Goal: Task Accomplishment & Management: Use online tool/utility

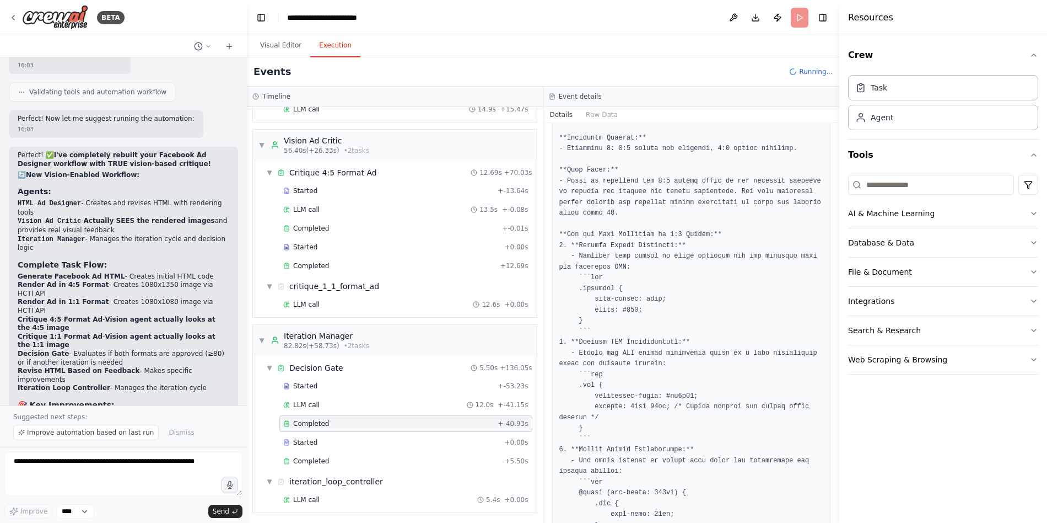
scroll to position [565, 0]
click at [427, 394] on div "Started + -53.23s LLM call 12.0s + -41.15s Completed + -40.93s Started + 0.00s …" at bounding box center [399, 425] width 275 height 94
click at [418, 406] on div "LLM call 12.0s + -41.15s" at bounding box center [405, 404] width 245 height 9
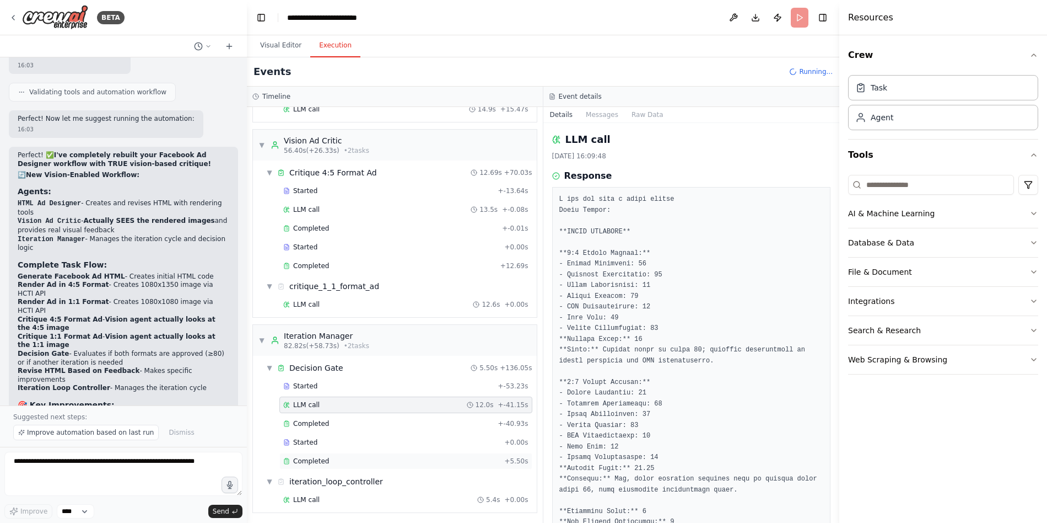
click at [412, 454] on div "Completed + 5.50s" at bounding box center [405, 461] width 253 height 17
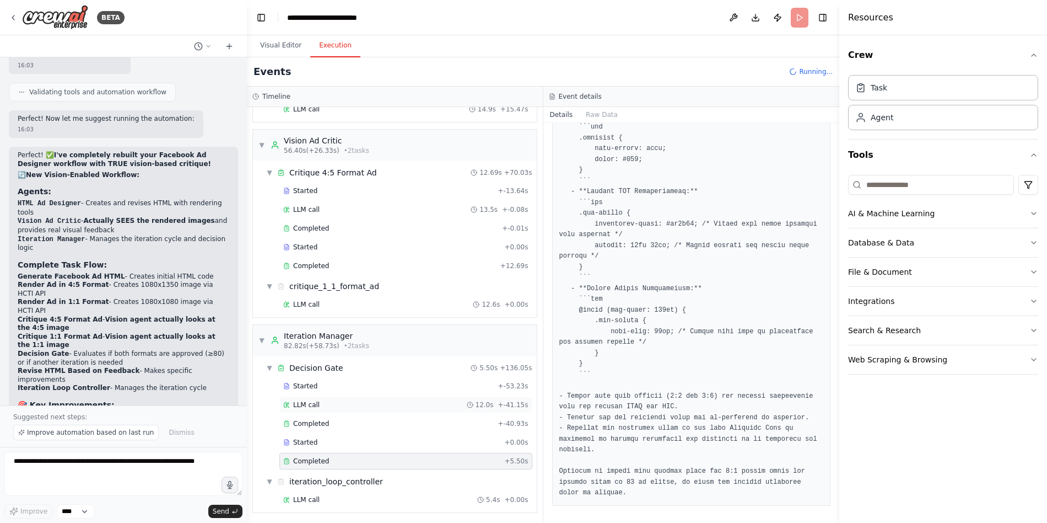
scroll to position [483, 0]
click at [397, 500] on div "LLM call 5.4s + 0.00s" at bounding box center [405, 497] width 245 height 9
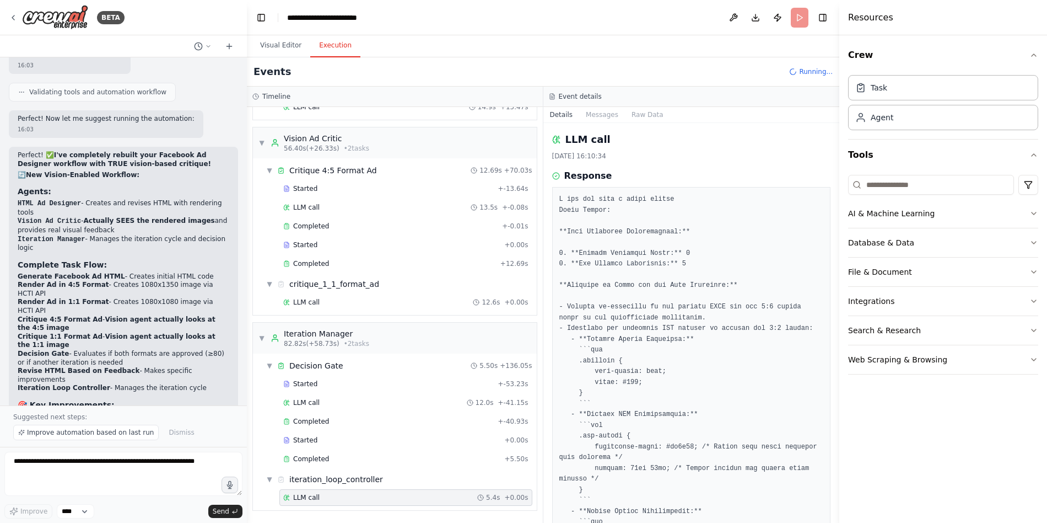
scroll to position [247, 0]
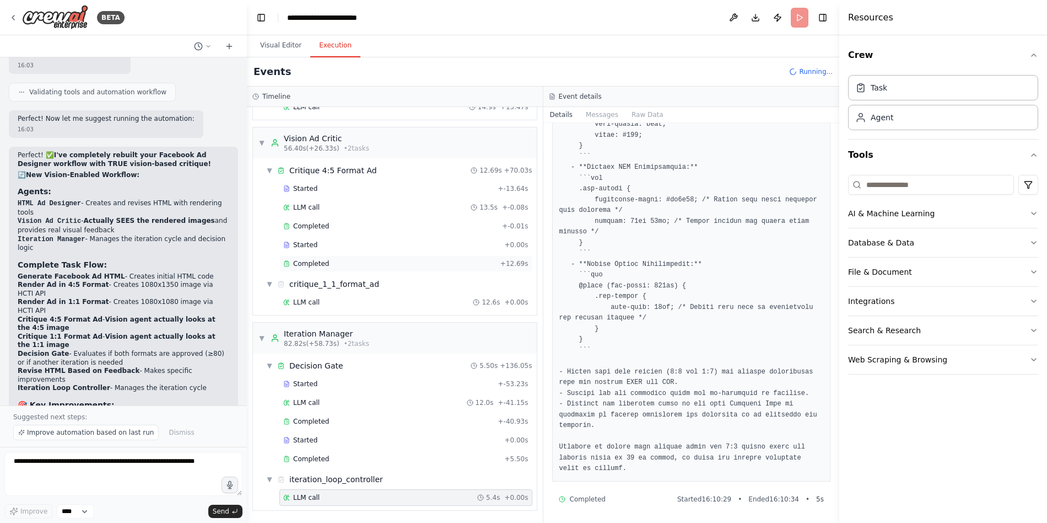
click at [409, 266] on div "Completed" at bounding box center [389, 263] width 213 height 9
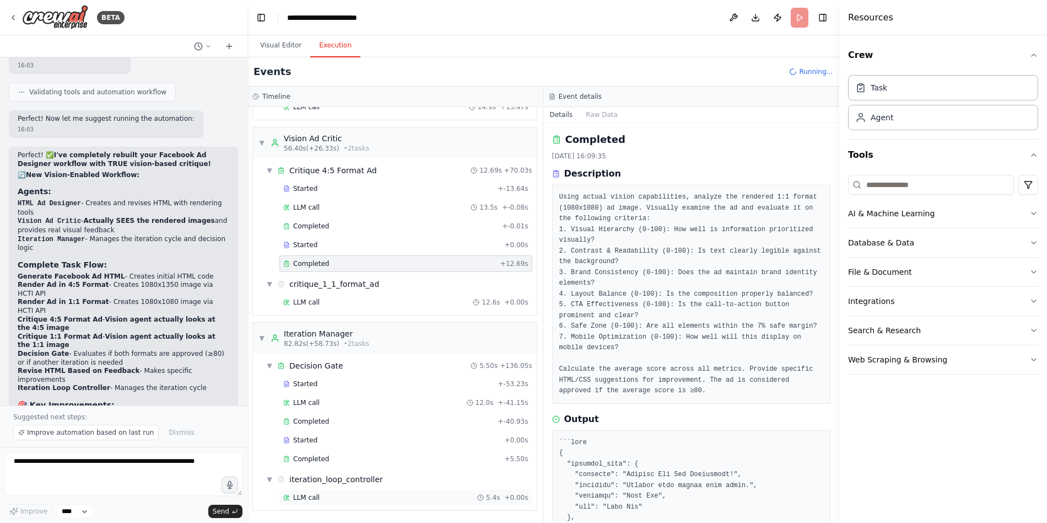
click at [353, 490] on div "LLM call 5.4s + 0.00s" at bounding box center [405, 497] width 253 height 17
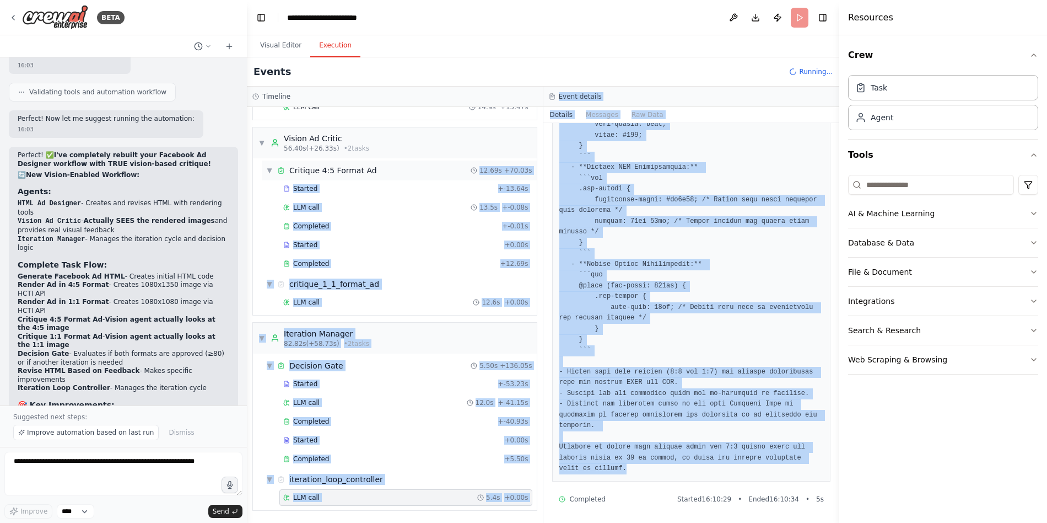
drag, startPoint x: 654, startPoint y: 464, endPoint x: 380, endPoint y: 171, distance: 401.2
click at [380, 171] on div "Timeline ▼ HTML Ad Designer 3.44s (+132.52s) • 4 task s ▼ Generate Facebook Ad …" at bounding box center [543, 305] width 593 height 436
copy div "21.42l + 70.86i Dolorsi + -64.75a CON adip 51.7e + -2.71s Doeiusmod + -0.60t In…"
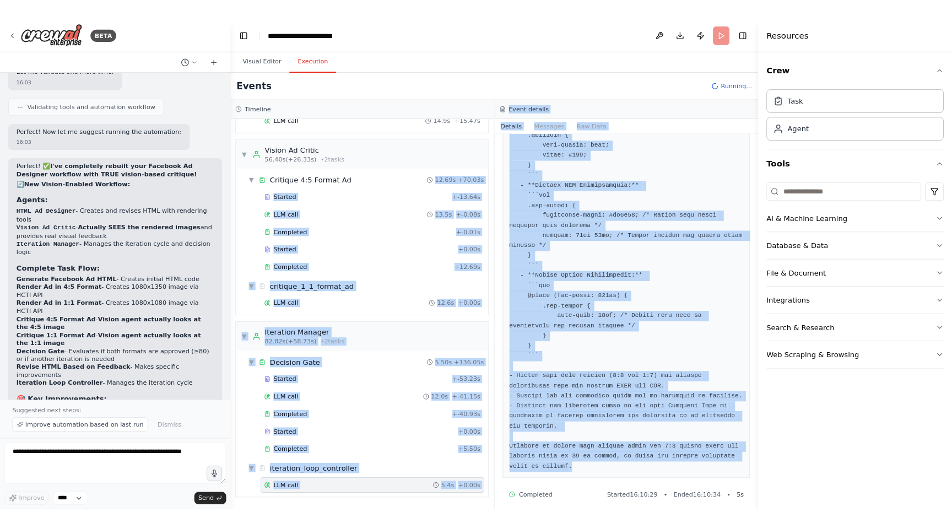
scroll to position [8978, 0]
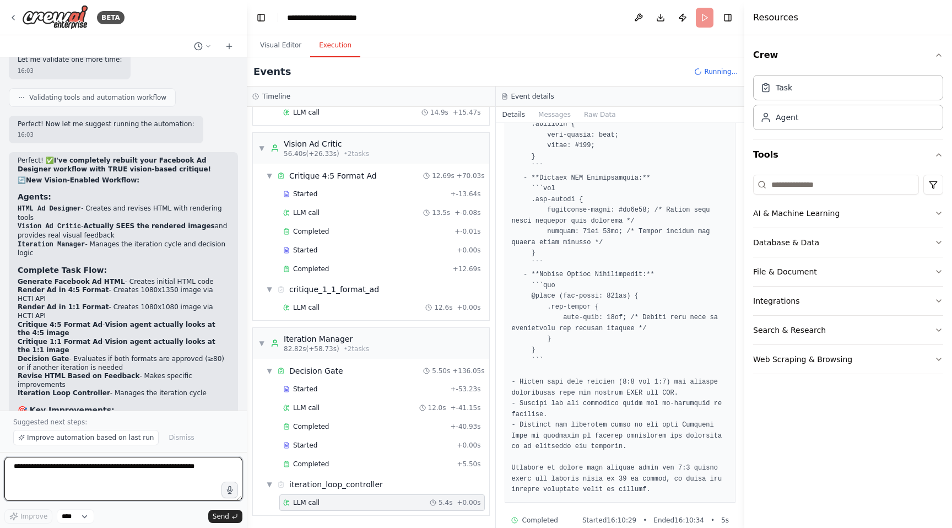
click at [106, 477] on textarea at bounding box center [123, 479] width 238 height 44
paste textarea "**********"
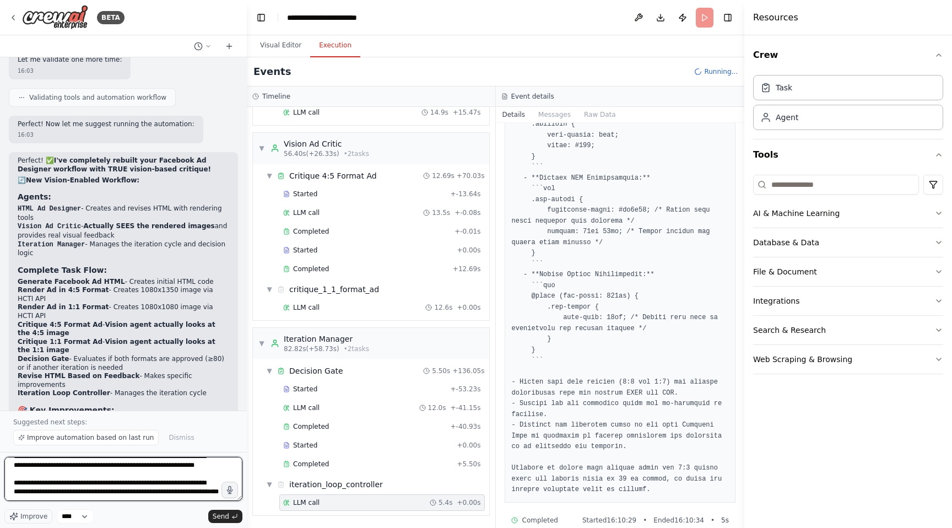
scroll to position [869, 0]
type textarea "**********"
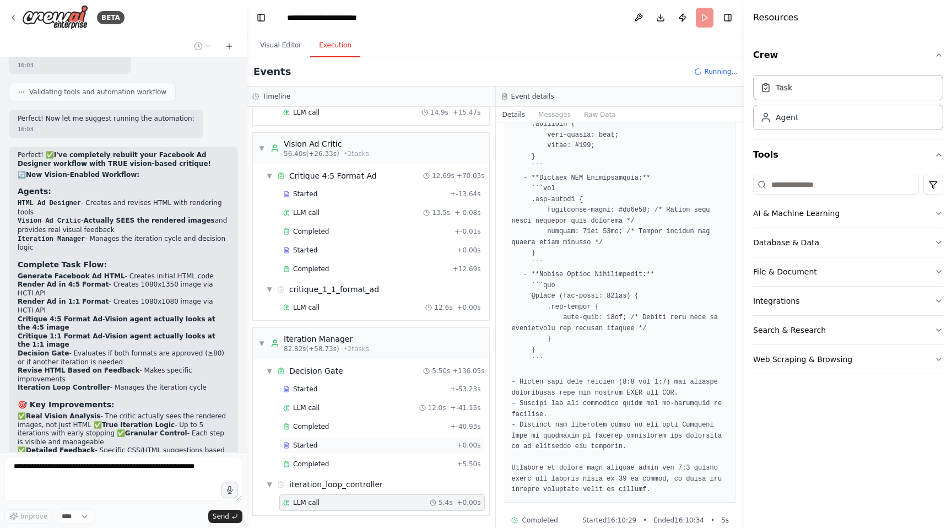
scroll to position [9325, 0]
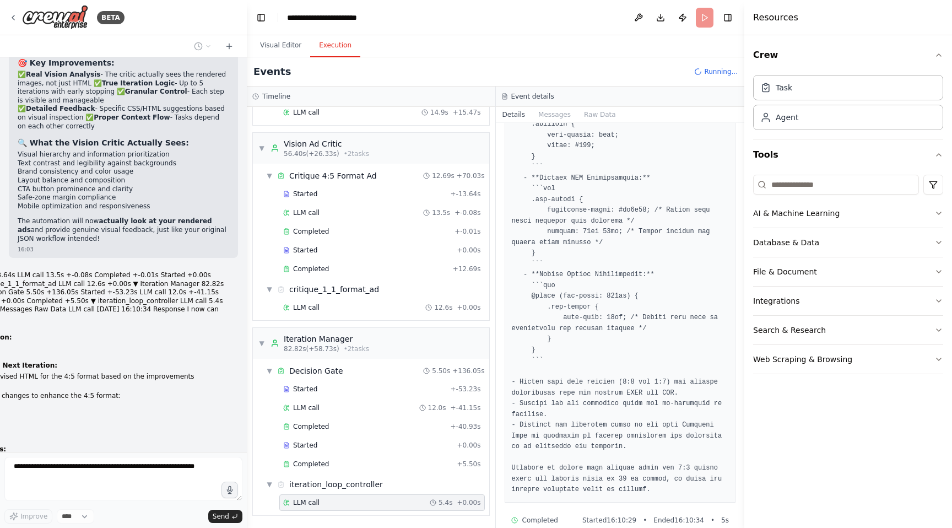
click at [364, 503] on div "LLM call 5.4s + 0.00s" at bounding box center [382, 502] width 198 height 9
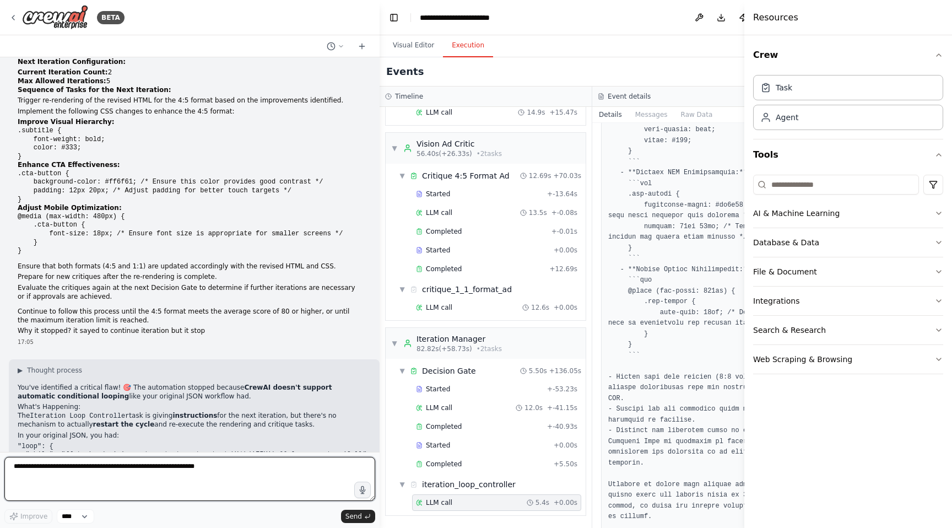
scroll to position [7929, 0]
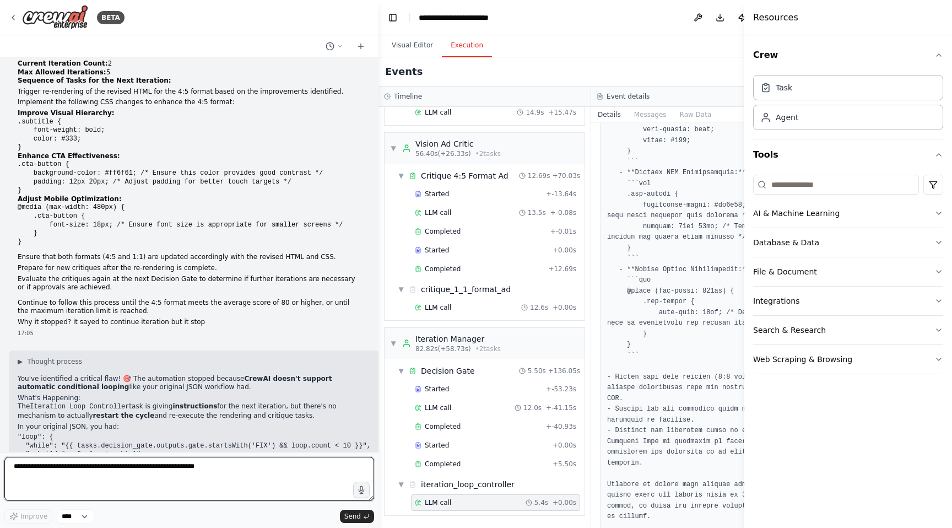
drag, startPoint x: 245, startPoint y: 234, endPoint x: 379, endPoint y: 243, distance: 134.2
click at [379, 243] on div "BETA Kako da importam json ovdje? 15:13 ▶ Thought process I'm specifically desi…" at bounding box center [476, 264] width 952 height 528
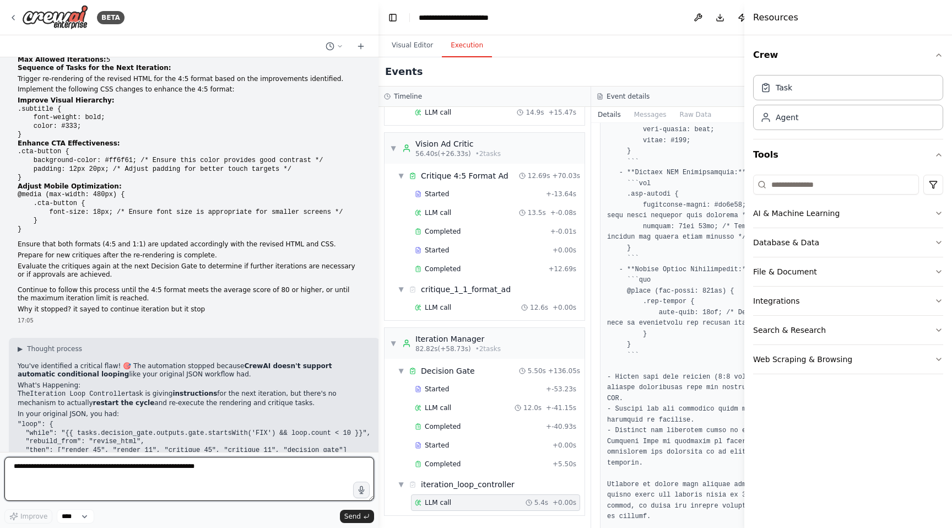
scroll to position [7956, 0]
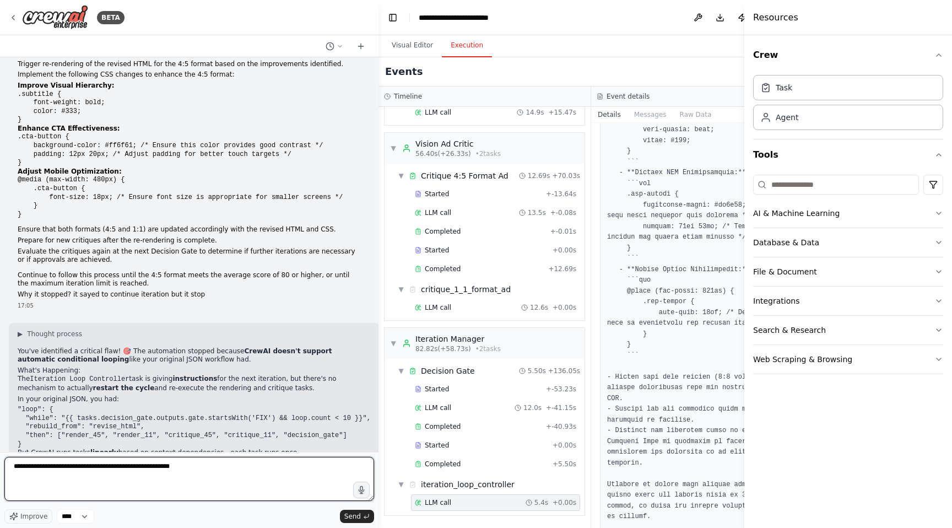
type textarea "**********"
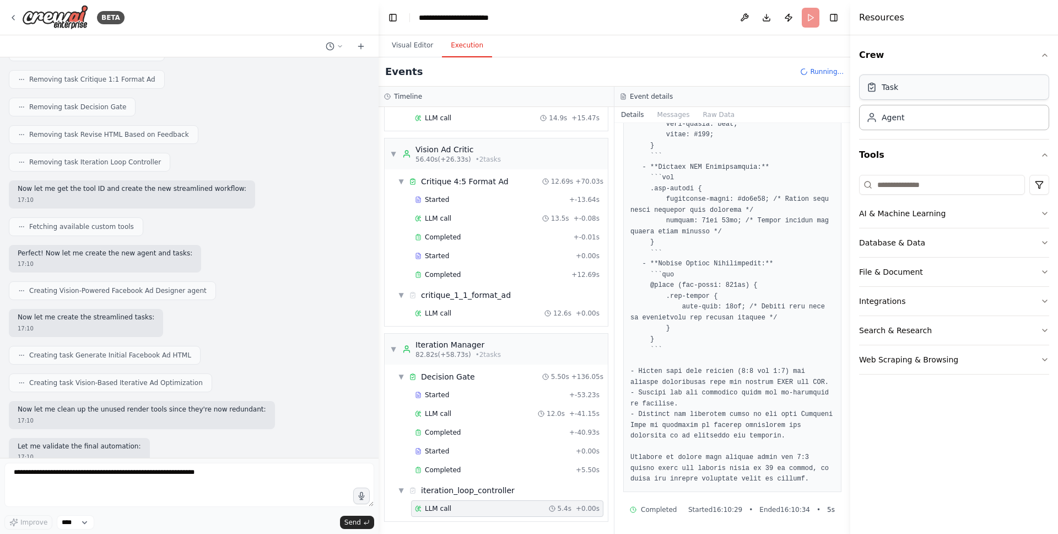
scroll to position [9373, 0]
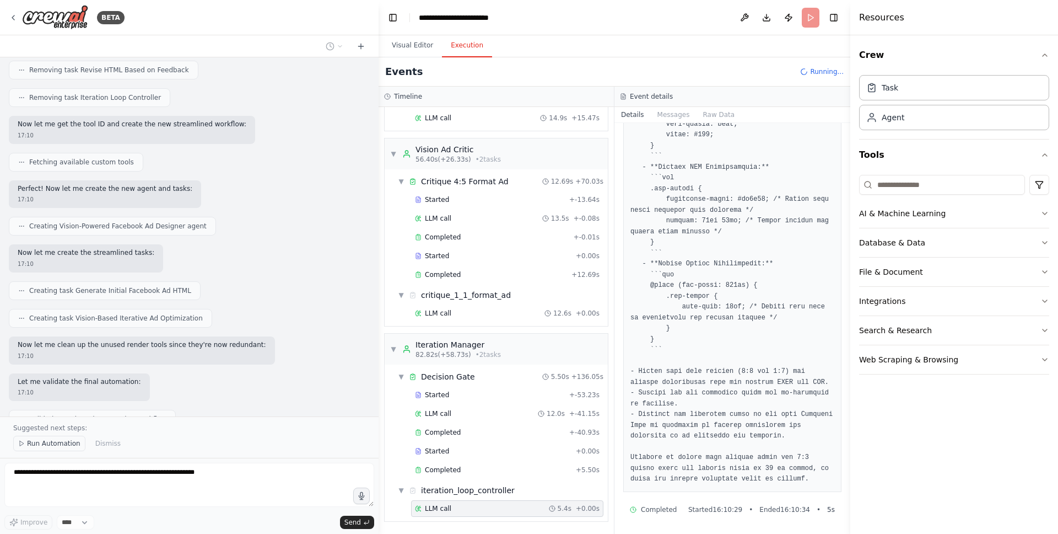
click at [63, 443] on span "Run Automation" at bounding box center [53, 443] width 53 height 9
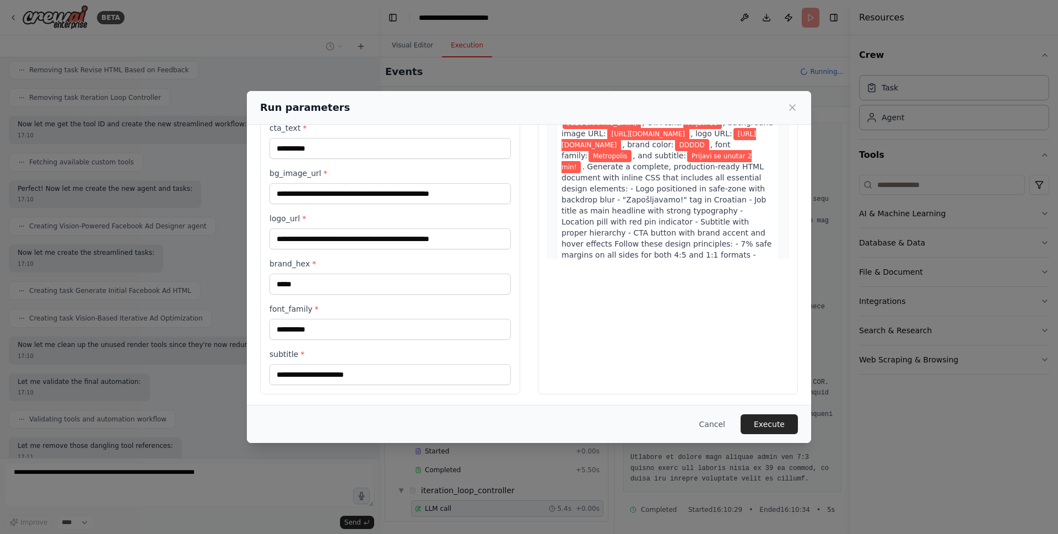
scroll to position [133, 0]
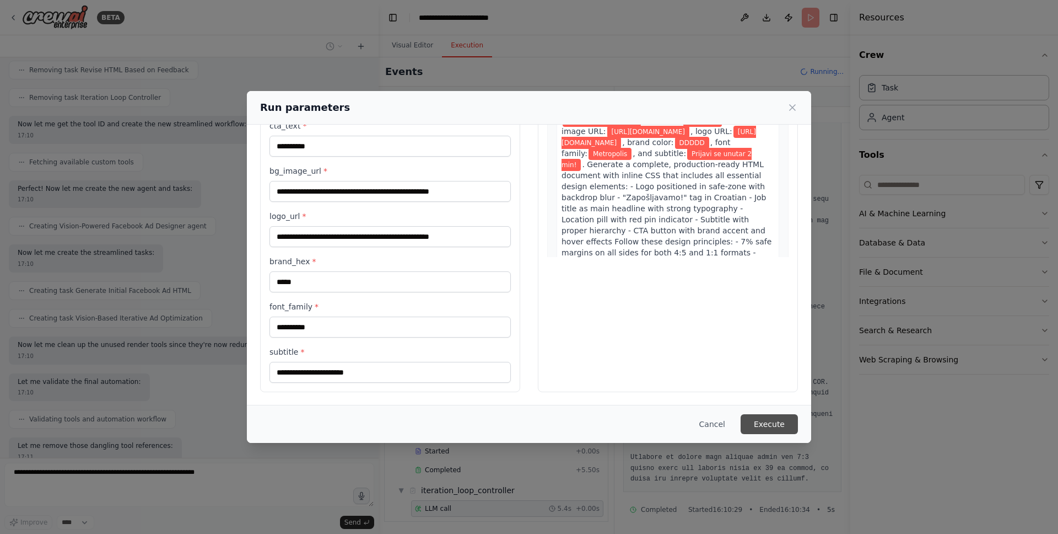
click at [758, 426] on button "Execute" at bounding box center [769, 424] width 57 height 20
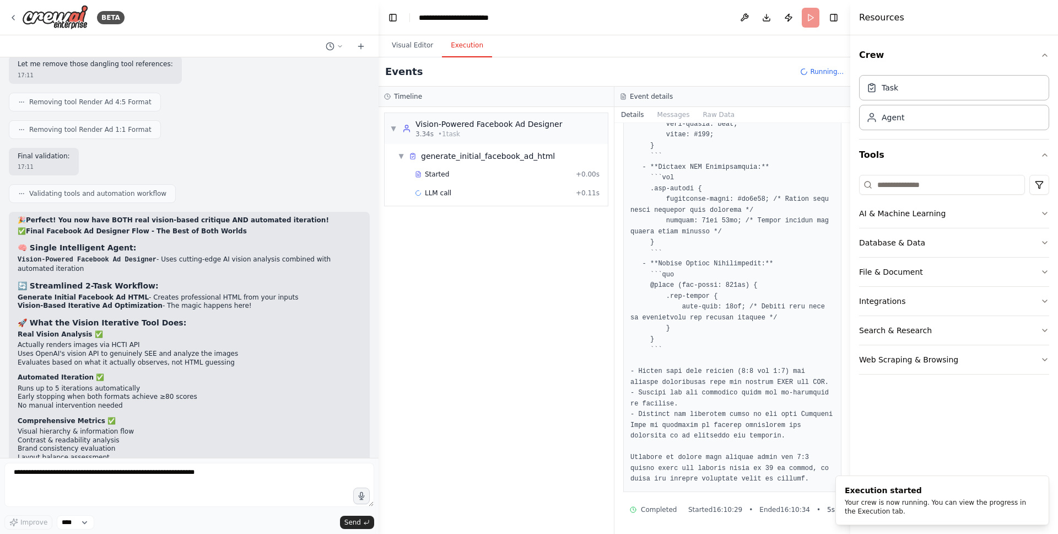
scroll to position [9763, 0]
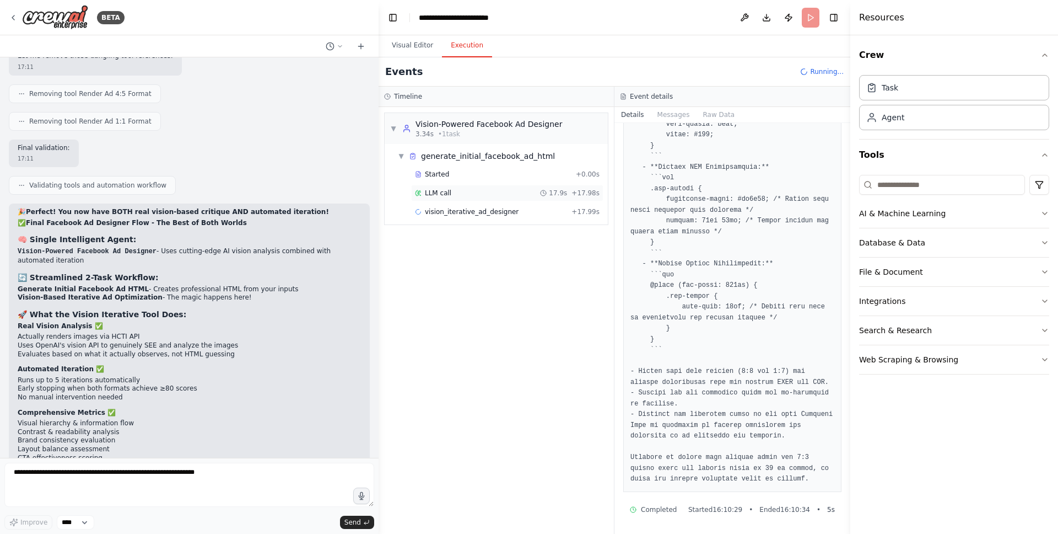
click at [475, 190] on div "LLM call 17.9s + 17.98s" at bounding box center [507, 193] width 185 height 9
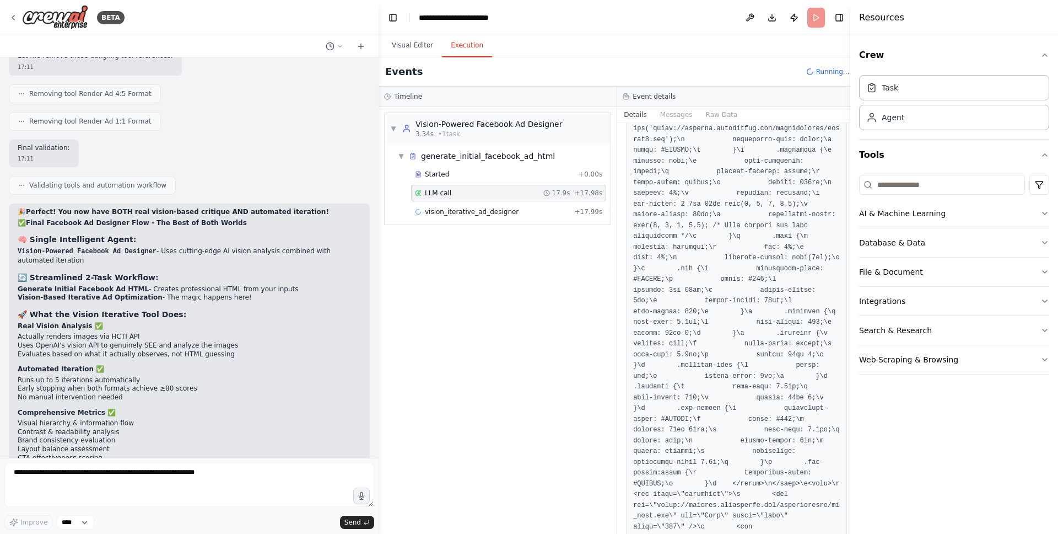
scroll to position [0, 0]
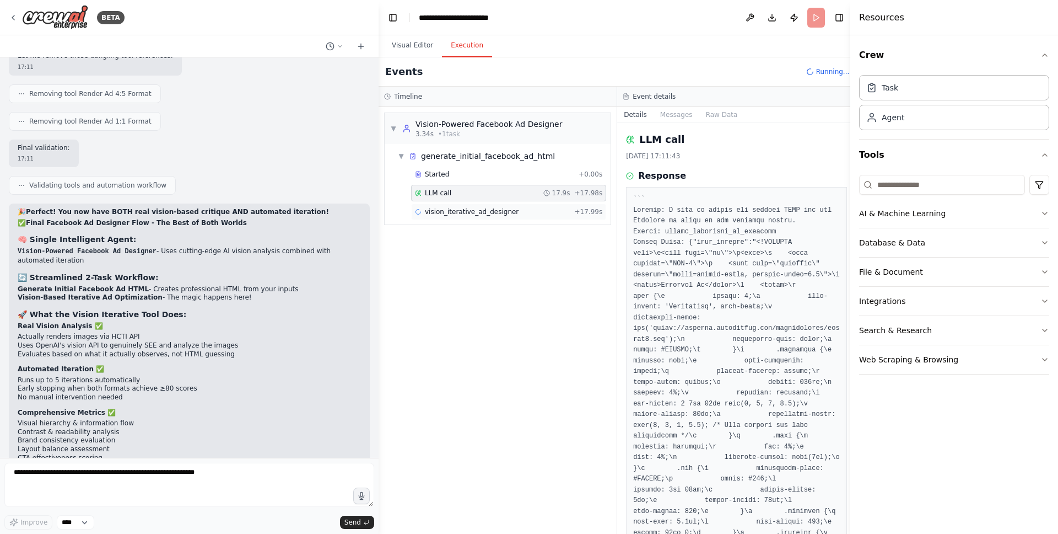
click at [496, 209] on span "vision_iterative_ad_designer" at bounding box center [472, 211] width 94 height 9
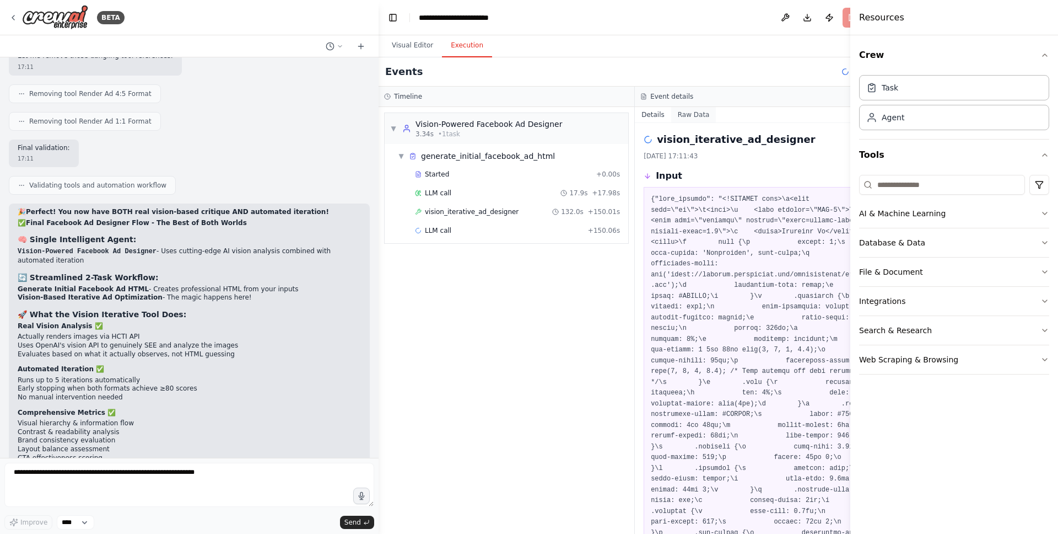
click at [690, 114] on button "Raw Data" at bounding box center [693, 114] width 45 height 15
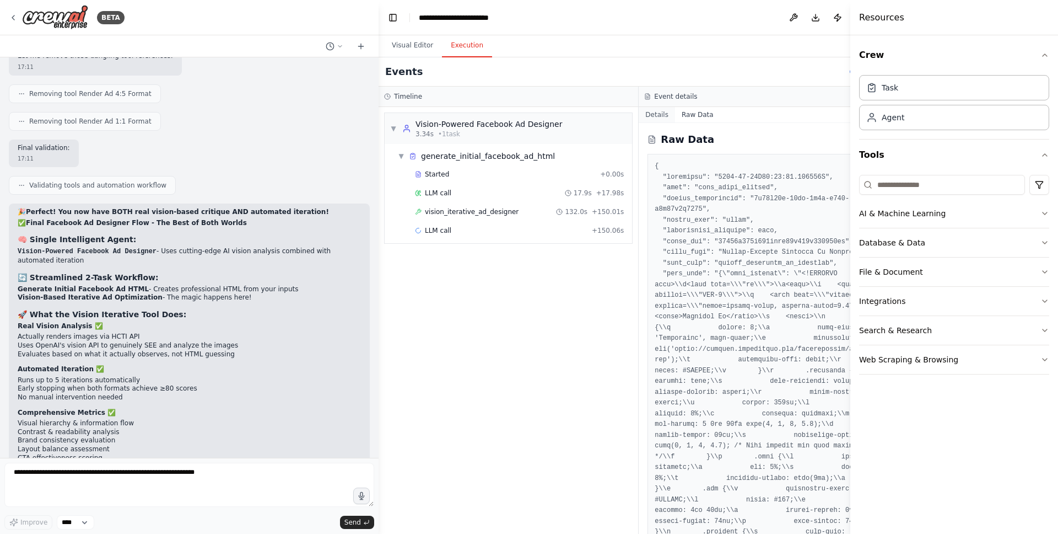
click at [655, 114] on button "Details" at bounding box center [657, 114] width 36 height 15
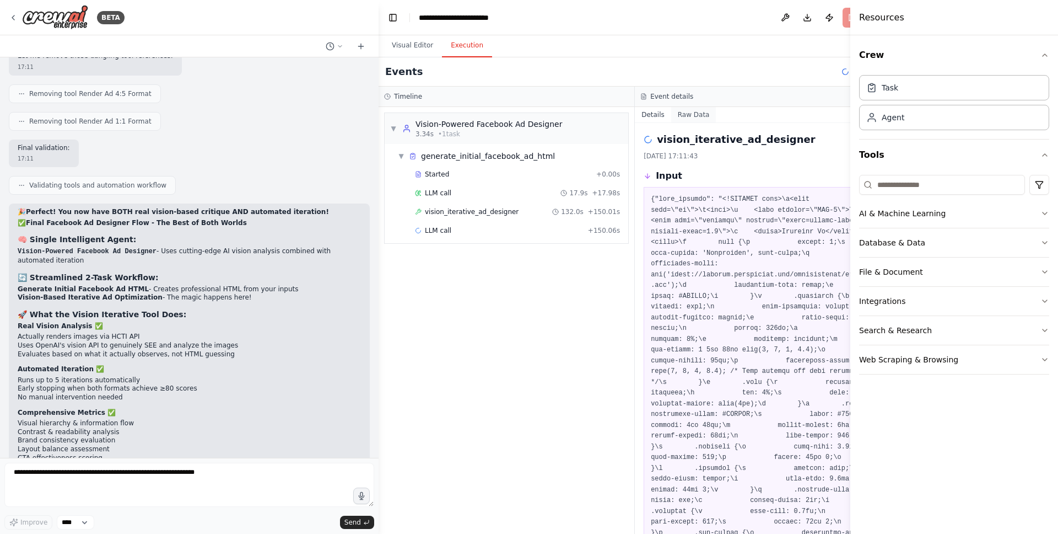
click at [690, 119] on button "Raw Data" at bounding box center [693, 114] width 45 height 15
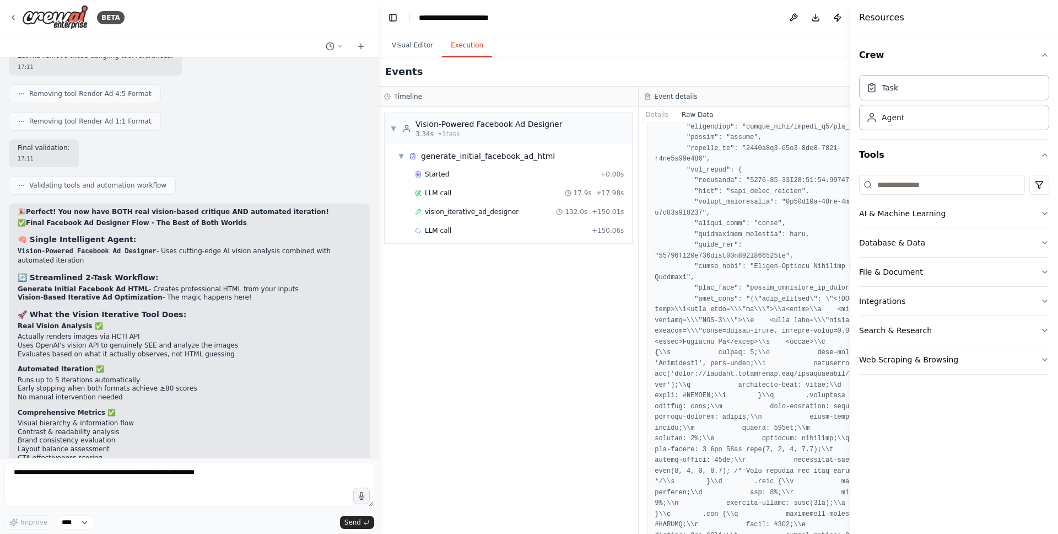
scroll to position [2900, 0]
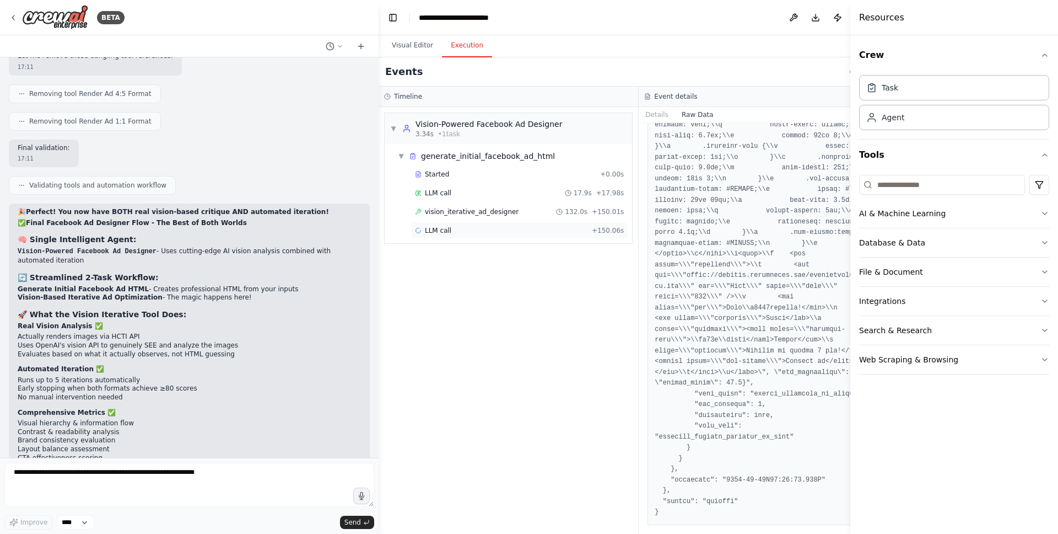
click at [519, 230] on div "LLM call + 150.06s" at bounding box center [519, 230] width 209 height 9
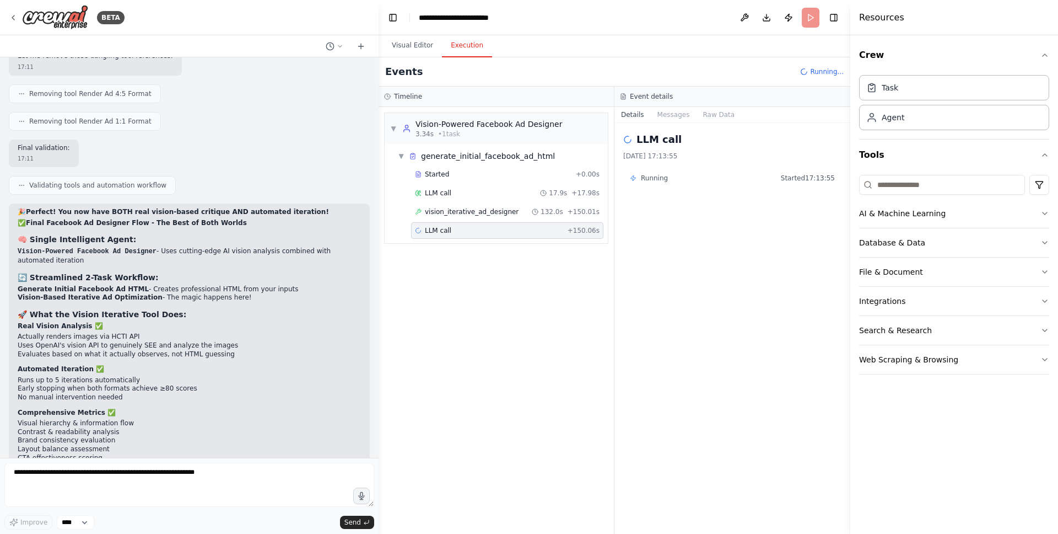
click at [704, 181] on div "Running Started 17:13:55" at bounding box center [732, 178] width 205 height 9
click at [499, 210] on span "vision_iterative_ad_designer" at bounding box center [472, 211] width 94 height 9
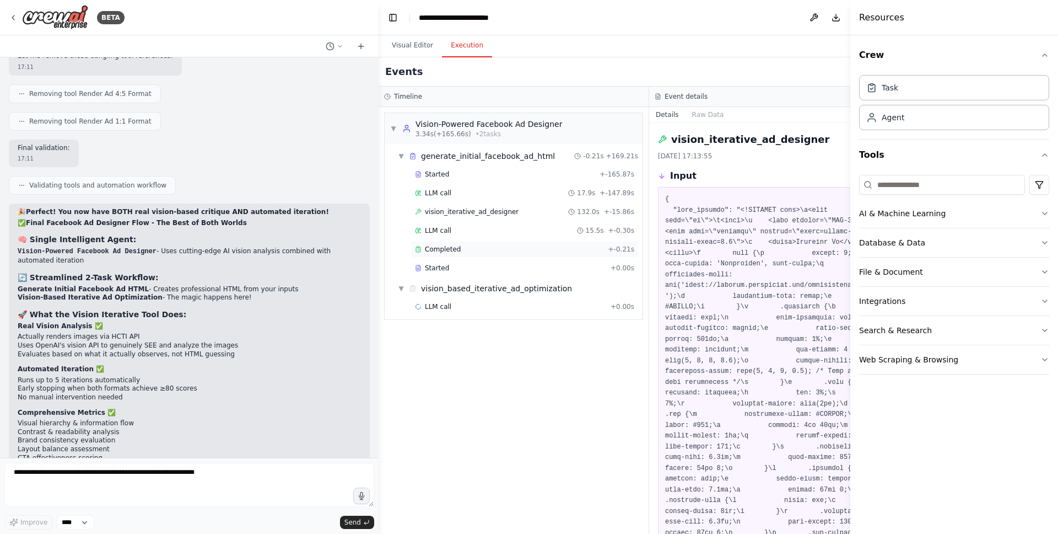
click at [507, 246] on div "Completed" at bounding box center [509, 249] width 189 height 9
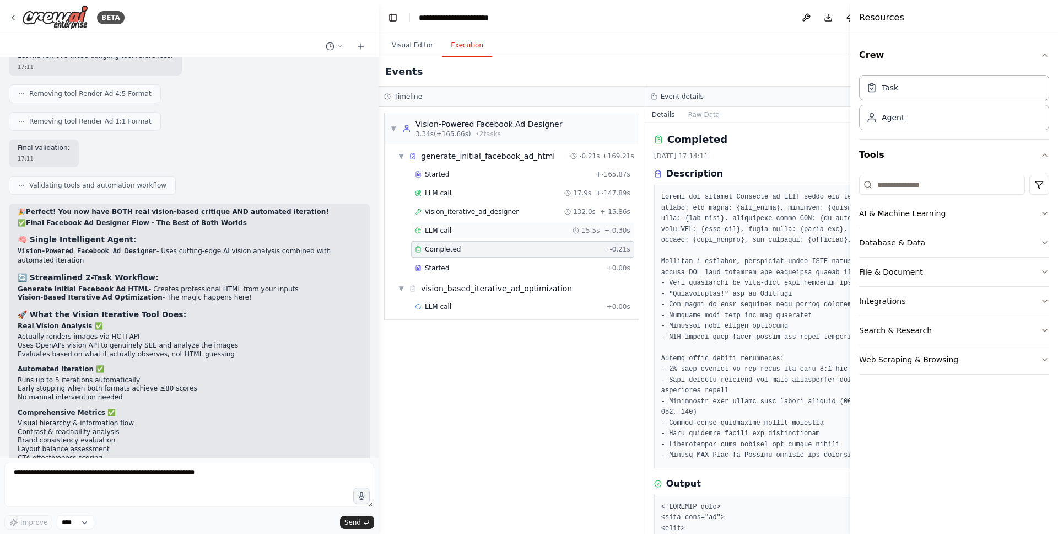
click at [507, 232] on div "LLM call 15.5s + -0.30s" at bounding box center [523, 230] width 216 height 9
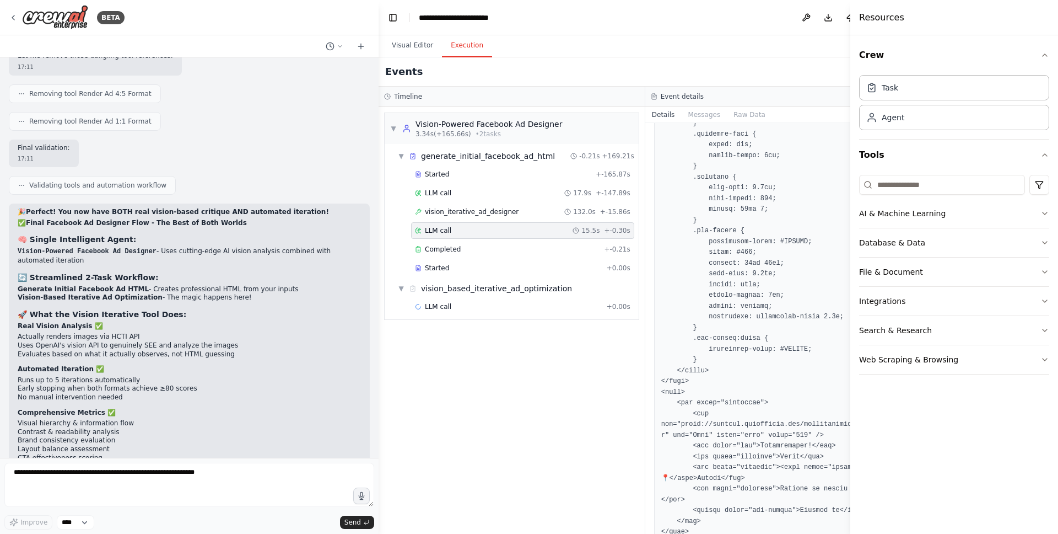
scroll to position [752, 0]
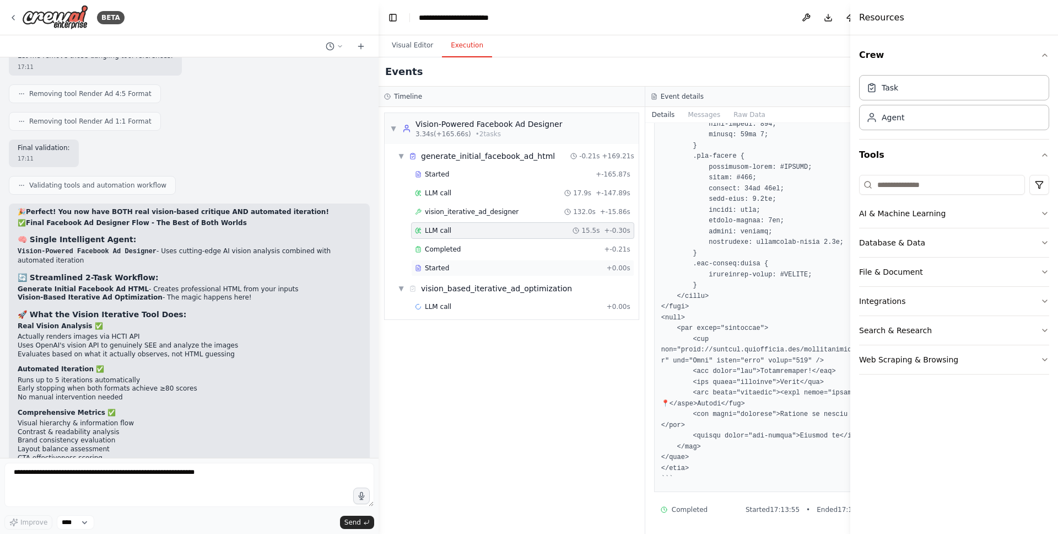
click at [511, 261] on div "Started + 0.00s" at bounding box center [522, 268] width 223 height 17
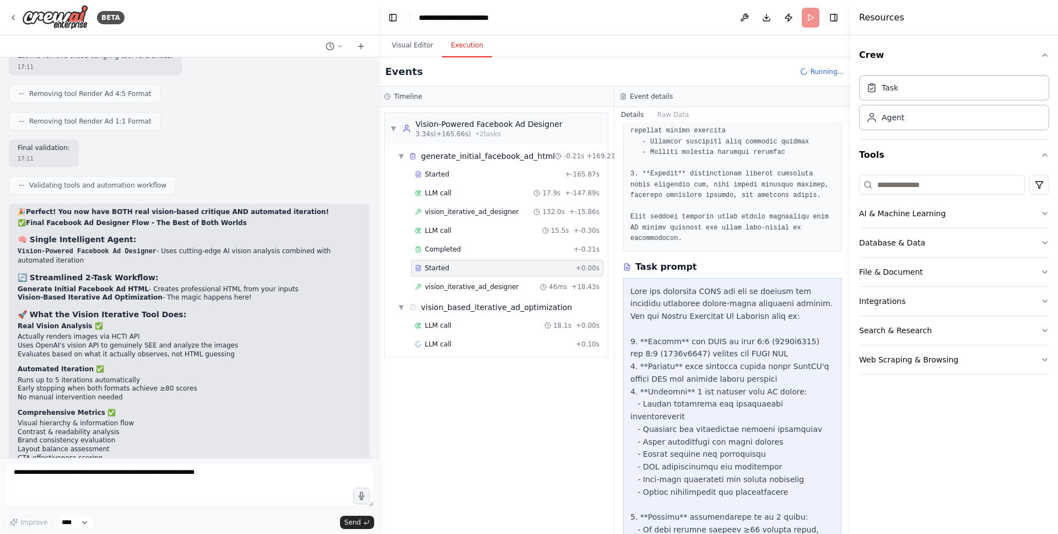
scroll to position [614, 0]
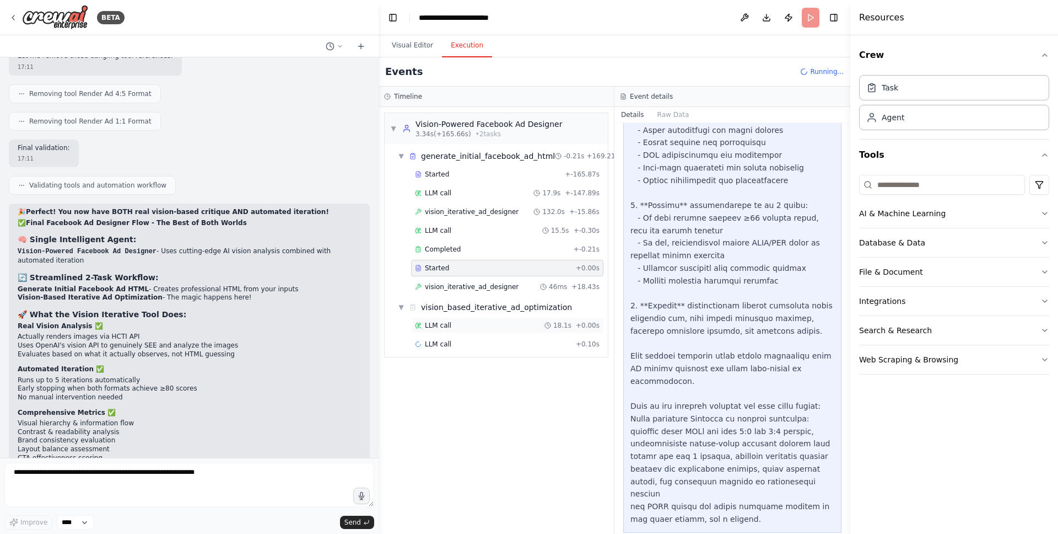
click at [487, 327] on div "LLM call 18.1s + 0.00s" at bounding box center [507, 325] width 185 height 9
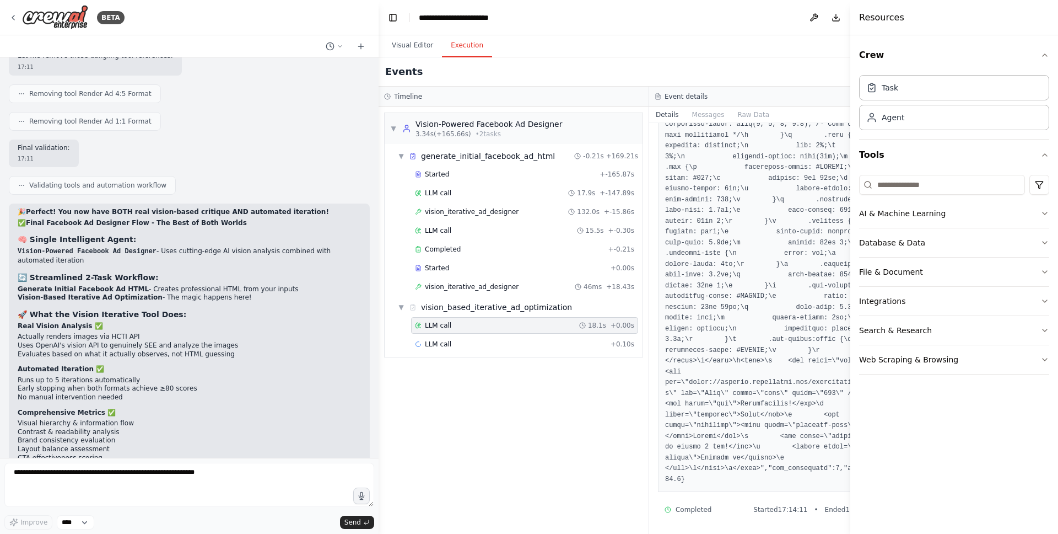
scroll to position [0, 0]
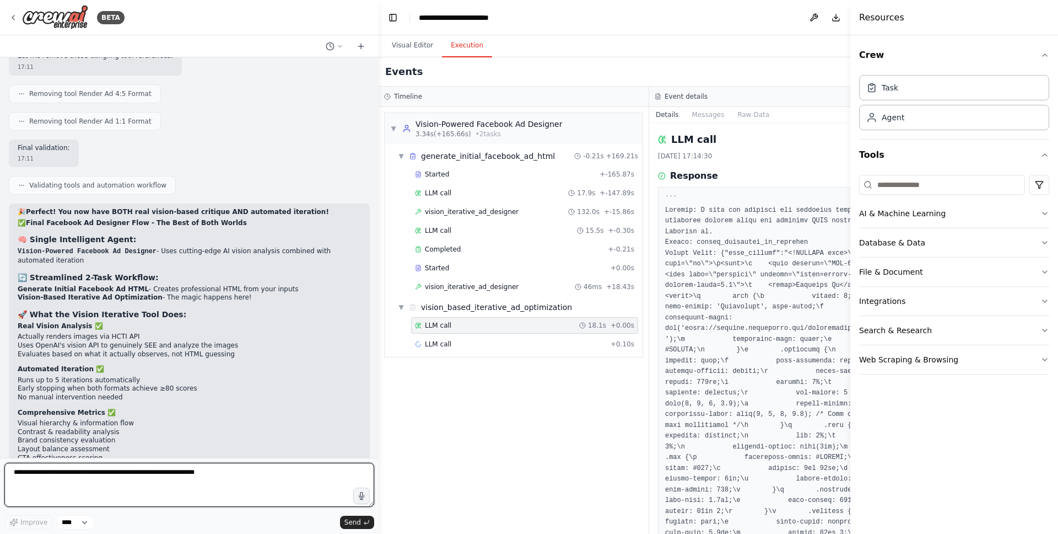
click at [135, 467] on textarea at bounding box center [189, 484] width 370 height 44
type textarea "**********"
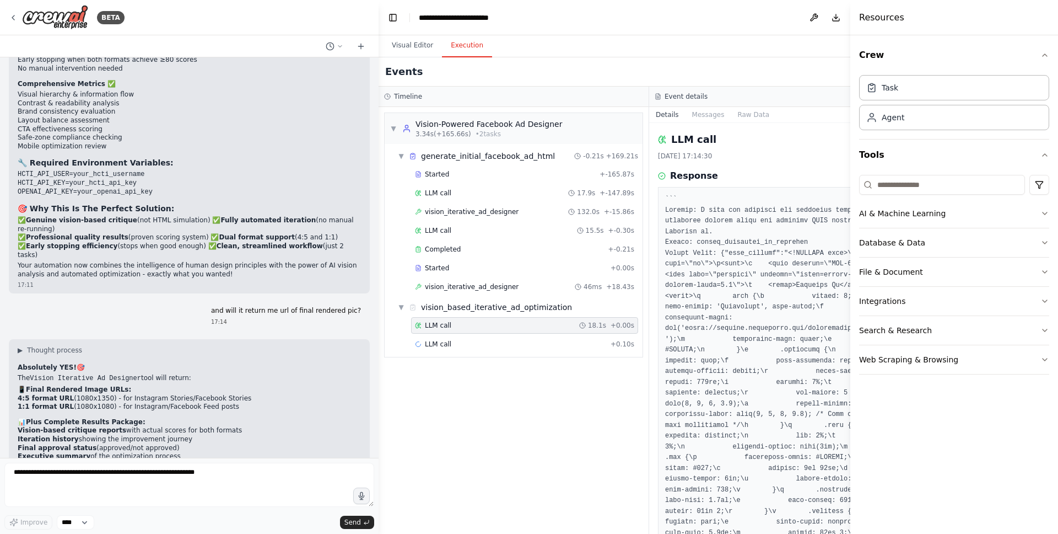
scroll to position [10100, 0]
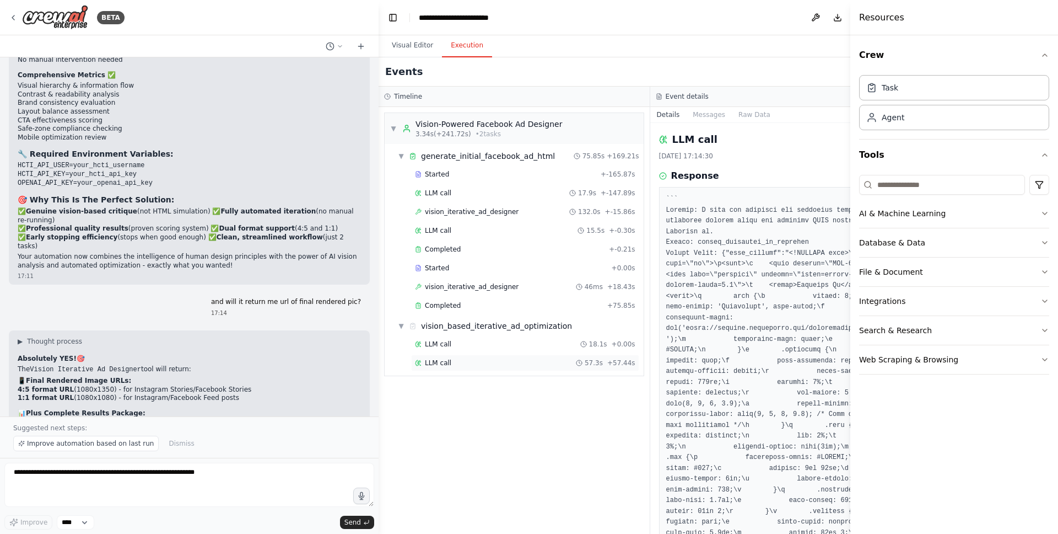
click at [500, 363] on div "LLM call 57.3s + 57.44s" at bounding box center [525, 362] width 220 height 9
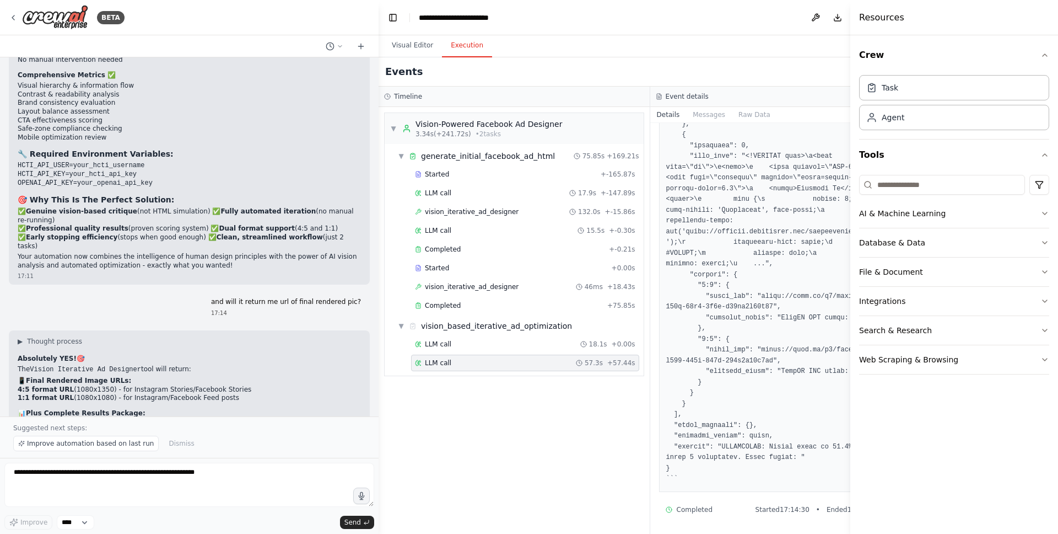
scroll to position [1763, 0]
click at [713, 117] on button "Messages" at bounding box center [709, 114] width 46 height 15
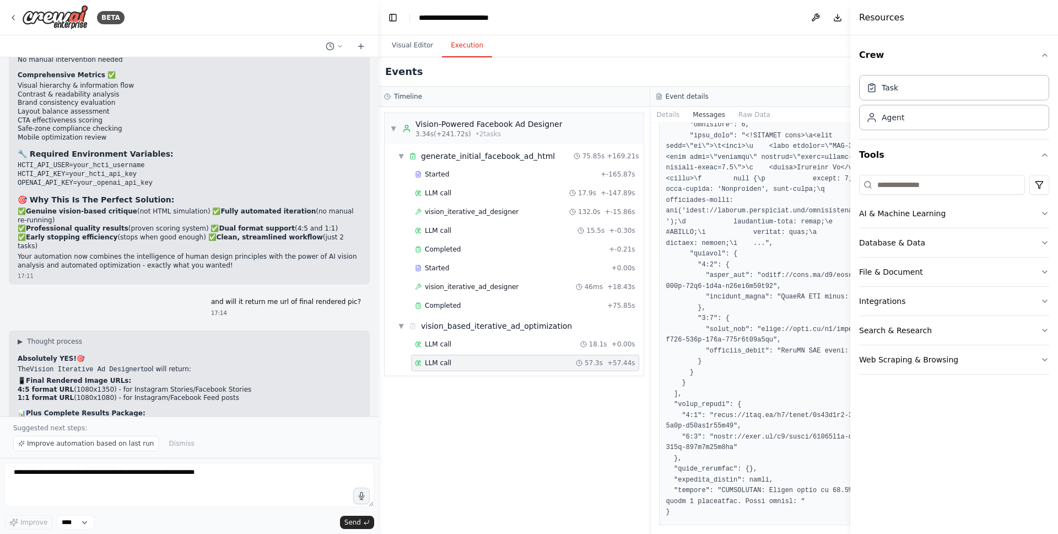
scroll to position [4177, 0]
click at [667, 115] on button "Details" at bounding box center [668, 114] width 36 height 15
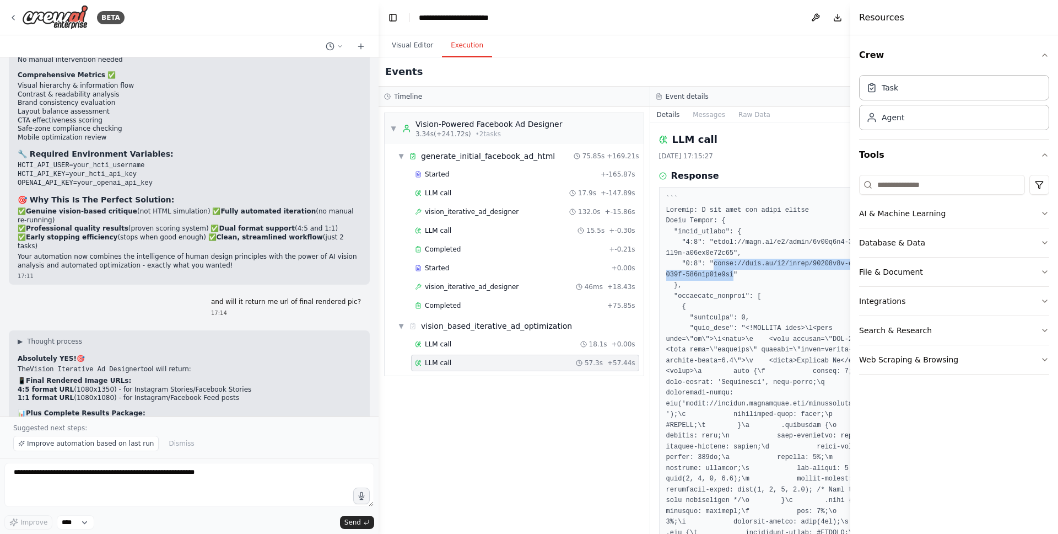
drag, startPoint x: 733, startPoint y: 276, endPoint x: 714, endPoint y: 263, distance: 22.6
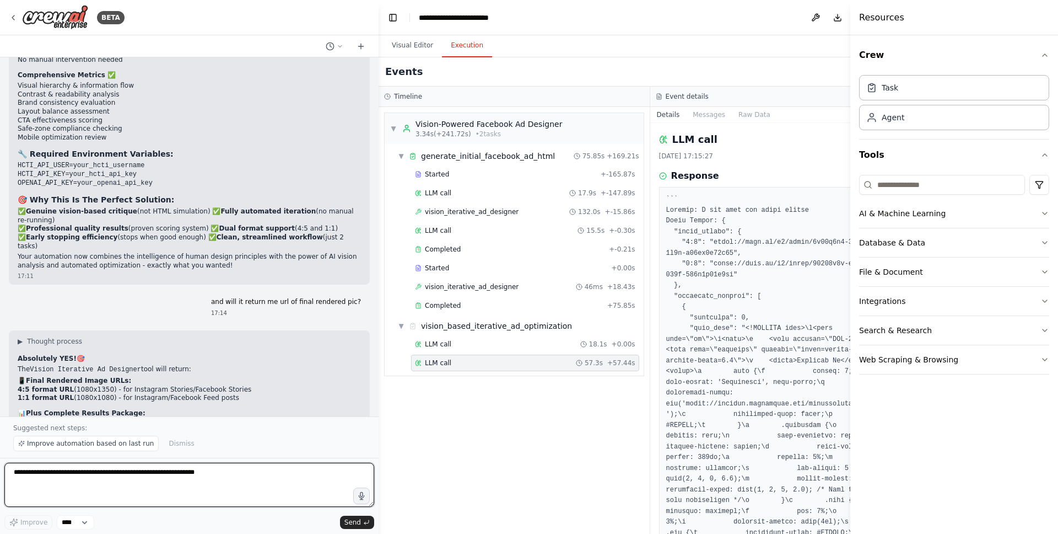
click at [96, 478] on textarea at bounding box center [189, 484] width 370 height 44
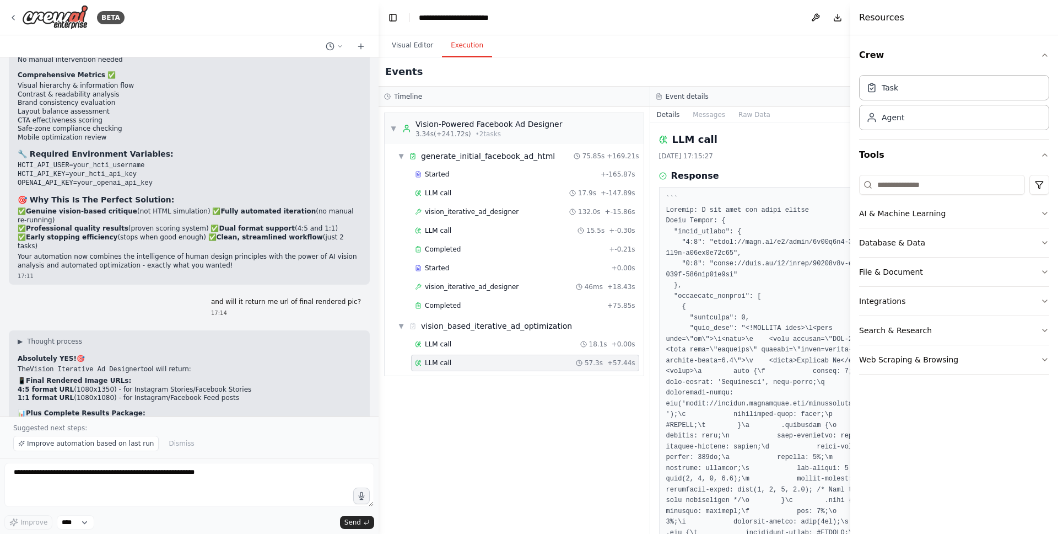
drag, startPoint x: 714, startPoint y: 240, endPoint x: 733, endPoint y: 251, distance: 21.7
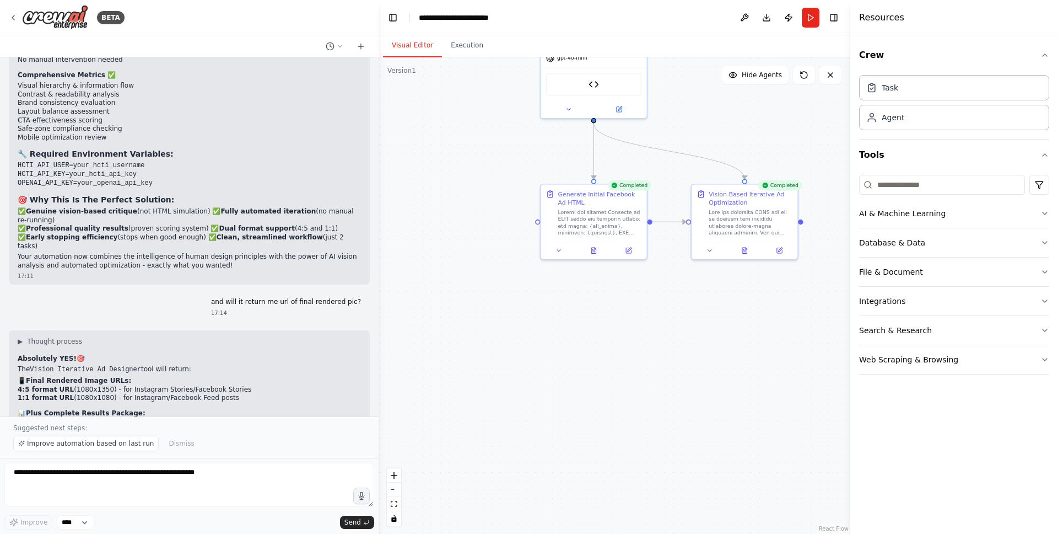
click at [417, 46] on button "Visual Editor" at bounding box center [412, 45] width 59 height 23
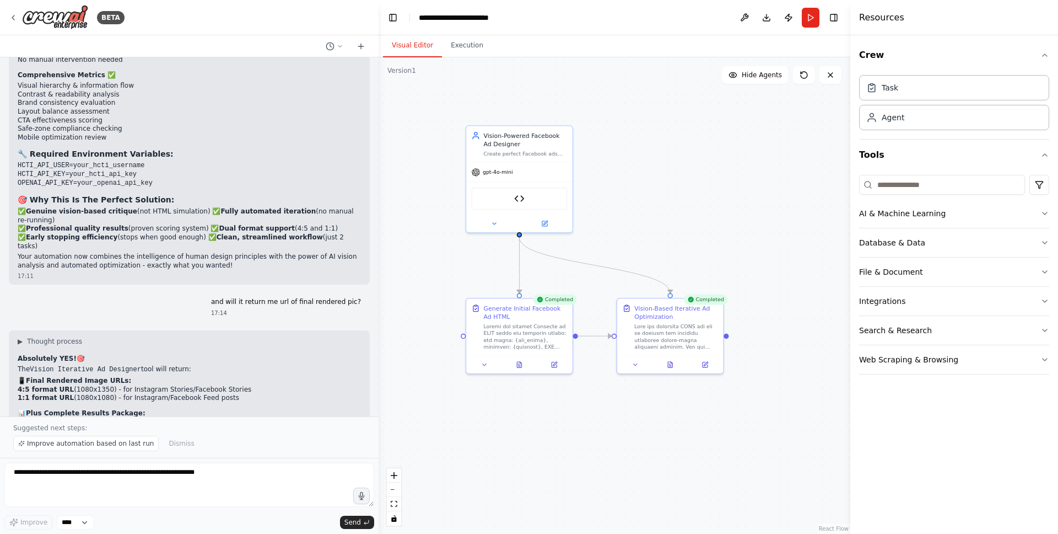
drag, startPoint x: 679, startPoint y: 325, endPoint x: 589, endPoint y: 497, distance: 194.3
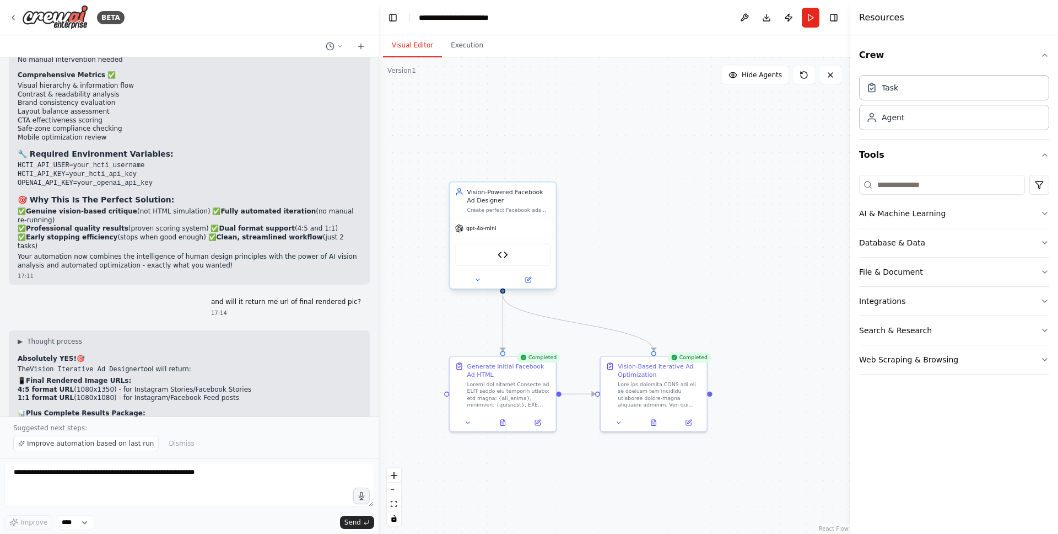
click at [510, 202] on div "Vision-Powered Facebook Ad Designer" at bounding box center [509, 195] width 84 height 17
click at [496, 366] on div "Generate Initial Facebook Ad HTML" at bounding box center [509, 368] width 84 height 17
click at [653, 365] on div "Vision-Based Iterative Ad Optimization" at bounding box center [660, 368] width 84 height 17
copy pre "[URL][DOMAIN_NAME]"
click at [769, 22] on button "Download" at bounding box center [767, 18] width 18 height 20
